Goal: Book appointment/travel/reservation

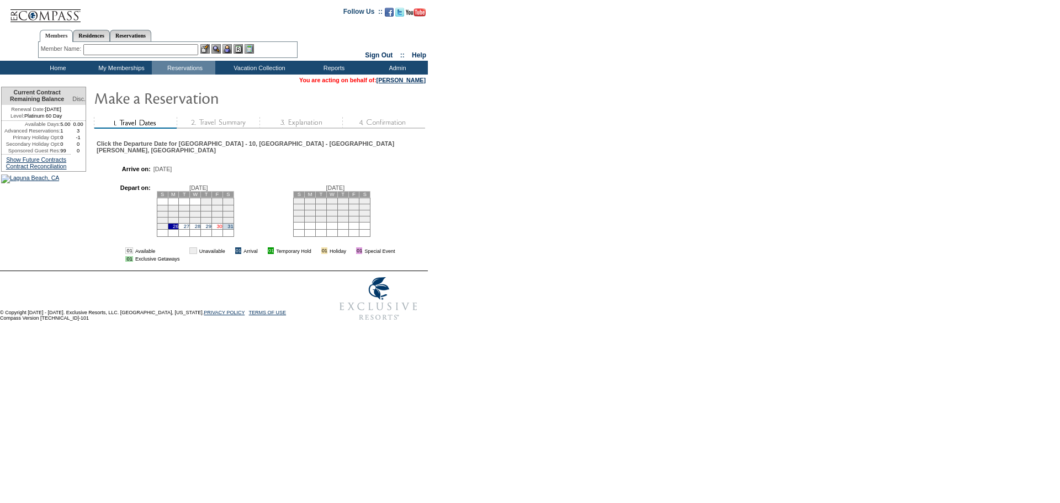
click at [222, 229] on link "30" at bounding box center [219, 227] width 6 height 6
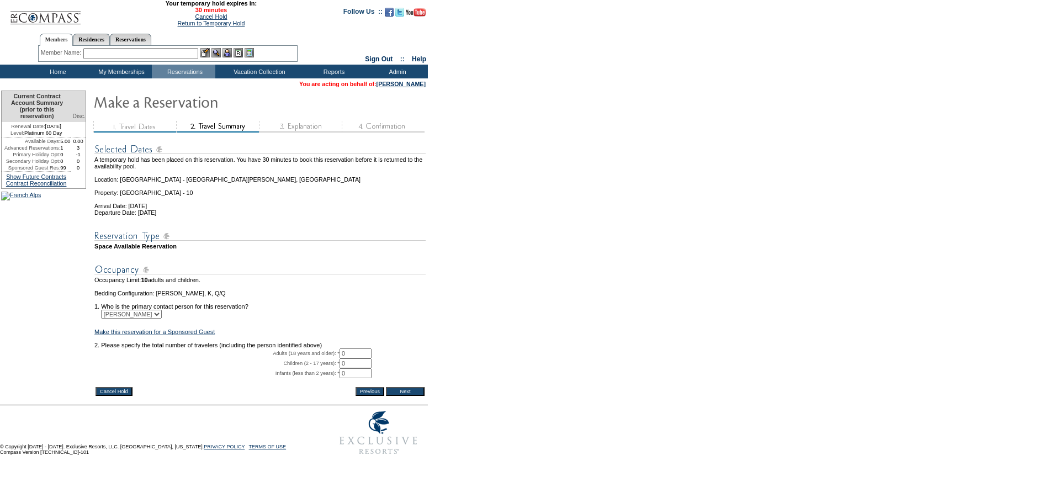
drag, startPoint x: 351, startPoint y: 369, endPoint x: 323, endPoint y: 369, distance: 27.6
click at [323, 358] on tr "Adults (18 years and older): * 0 * *" at bounding box center [259, 353] width 331 height 10
type input "1"
click at [513, 330] on form "29:59 Your temporary hold expires in: 30 minutes Cancel Hold Return to Temporar…" at bounding box center [530, 230] width 1060 height 461
click at [419, 396] on input "Next" at bounding box center [405, 391] width 39 height 9
